Goal: Task Accomplishment & Management: Manage account settings

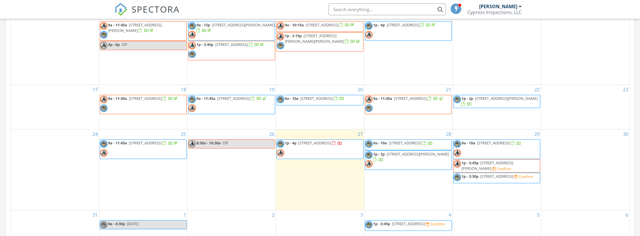
scroll to position [293, 0]
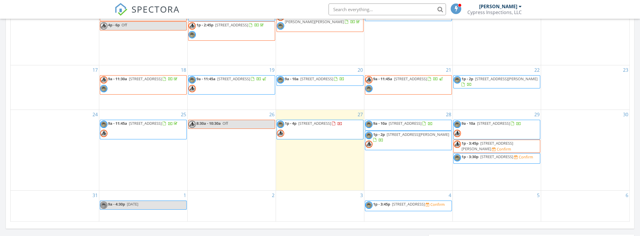
click at [503, 141] on span "2613 Quentin Ave SE, Palm Bay 32909" at bounding box center [487, 146] width 52 height 11
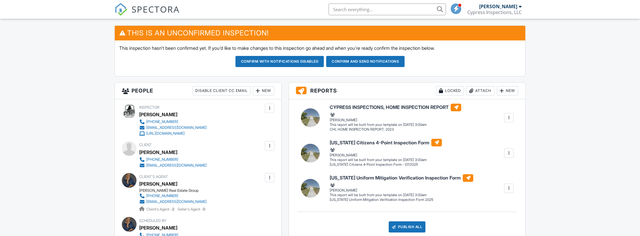
scroll to position [107, 0]
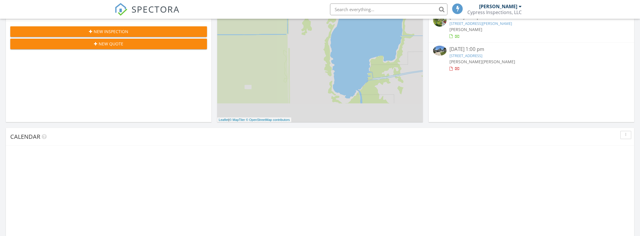
scroll to position [293, 0]
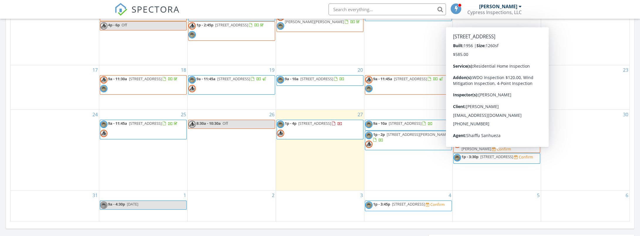
click at [498, 154] on span "618 Gardenia Dr, Melbourne 32901" at bounding box center [496, 156] width 33 height 5
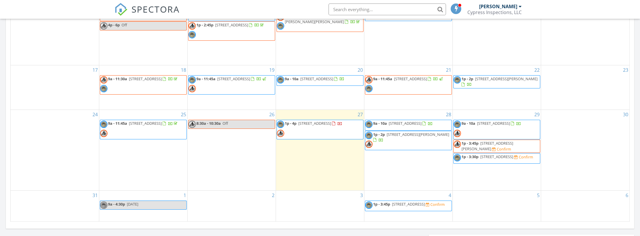
click at [497, 141] on span "2613 Quentin Ave SE, Palm Bay 32909" at bounding box center [487, 146] width 52 height 11
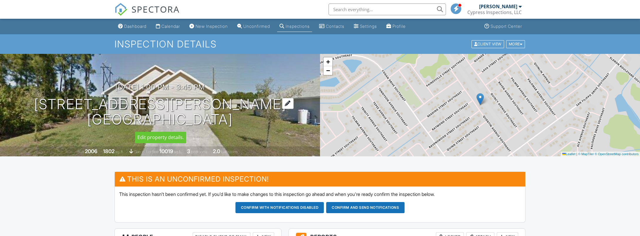
click at [136, 102] on h1 "[STREET_ADDRESS][PERSON_NAME] [GEOGRAPHIC_DATA]" at bounding box center [160, 112] width 252 height 31
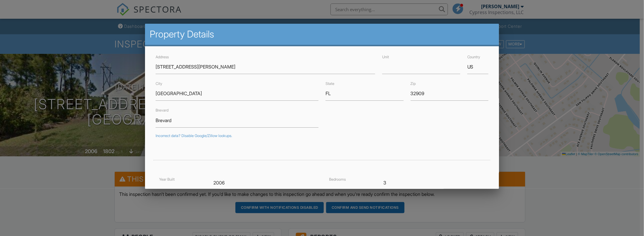
click at [48, 199] on div at bounding box center [322, 119] width 644 height 296
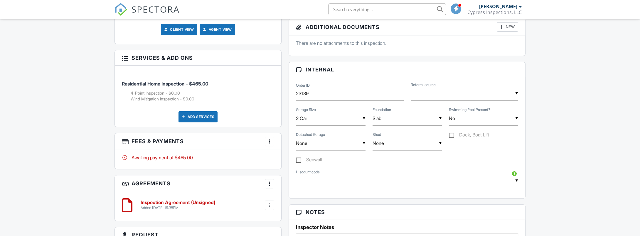
scroll to position [362, 0]
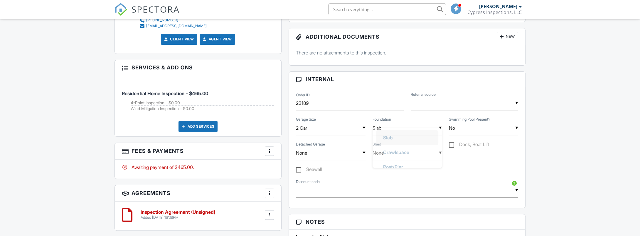
click at [440, 126] on input "Slab" at bounding box center [406, 128] width 69 height 14
click at [402, 172] on span "Crawlspace" at bounding box center [395, 173] width 35 height 15
type input "Crawlspace"
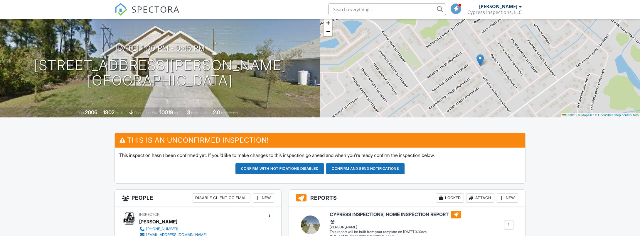
scroll to position [19, 0]
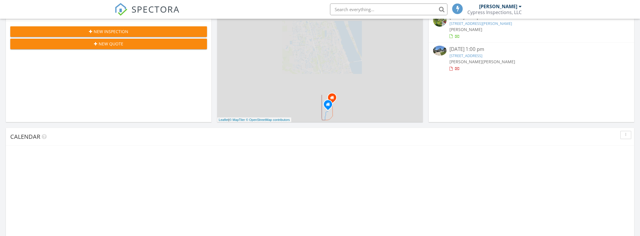
scroll to position [293, 0]
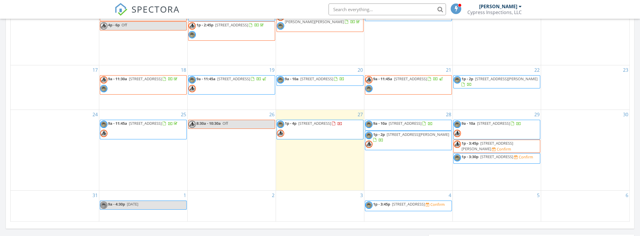
click at [416, 144] on span "1p - 2p 1685 Savannah Dr, Merritt Island 32952" at bounding box center [408, 141] width 86 height 18
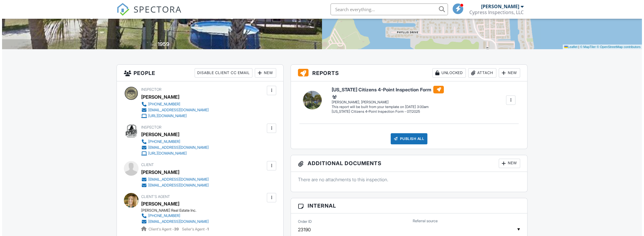
scroll to position [98, 0]
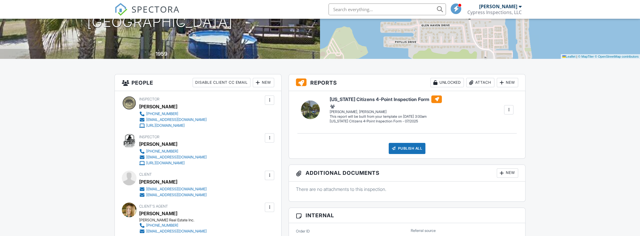
click at [269, 137] on div at bounding box center [269, 138] width 6 height 6
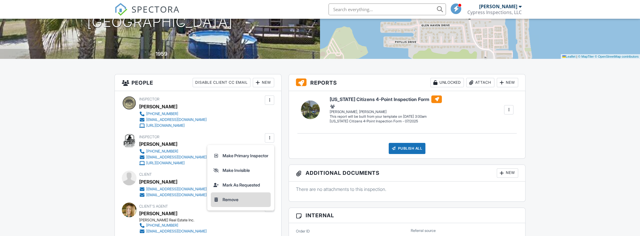
click at [228, 200] on li "Remove" at bounding box center [241, 200] width 60 height 15
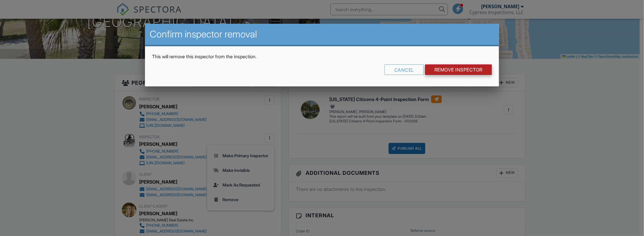
click at [435, 70] on input "Remove Inspector" at bounding box center [458, 70] width 67 height 11
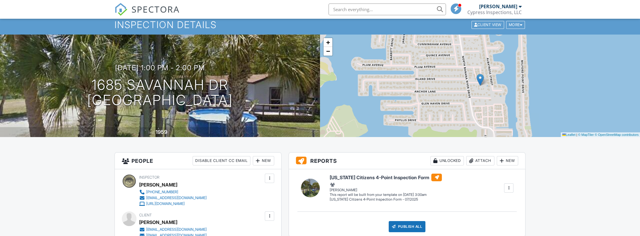
scroll to position [10, 0]
